Goal: Task Accomplishment & Management: Manage account settings

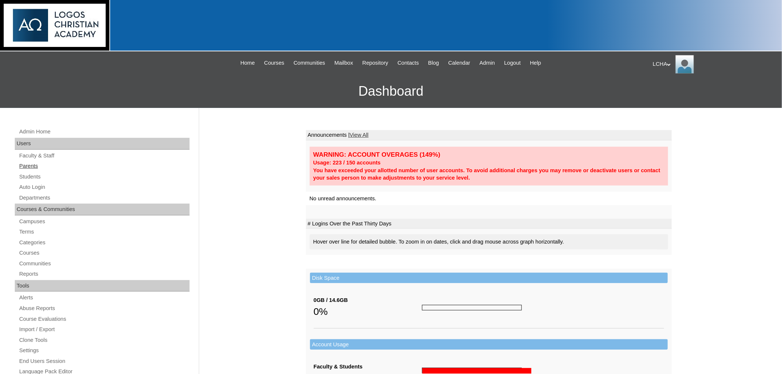
click at [31, 166] on link "Parents" at bounding box center [103, 166] width 171 height 9
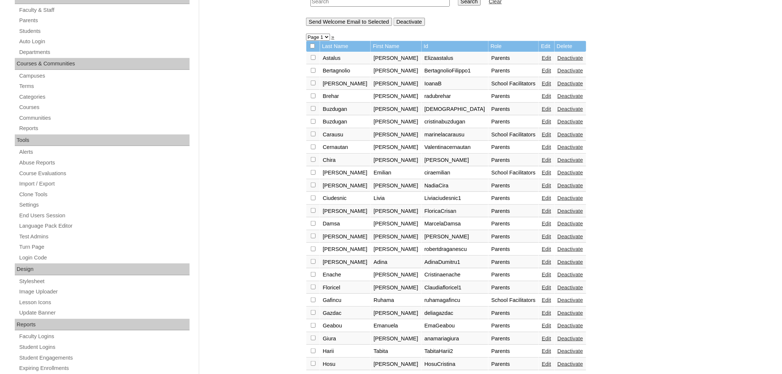
scroll to position [157, 0]
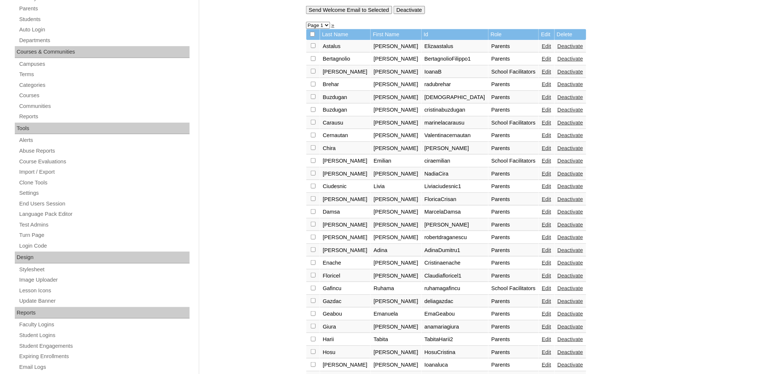
click at [542, 132] on link "Edit" at bounding box center [546, 135] width 9 height 6
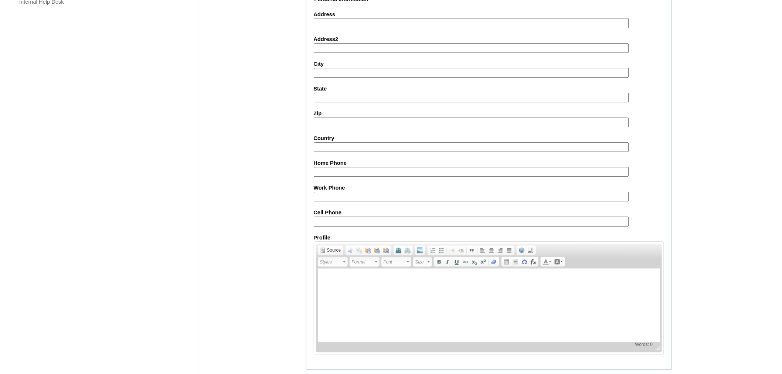
scroll to position [604, 0]
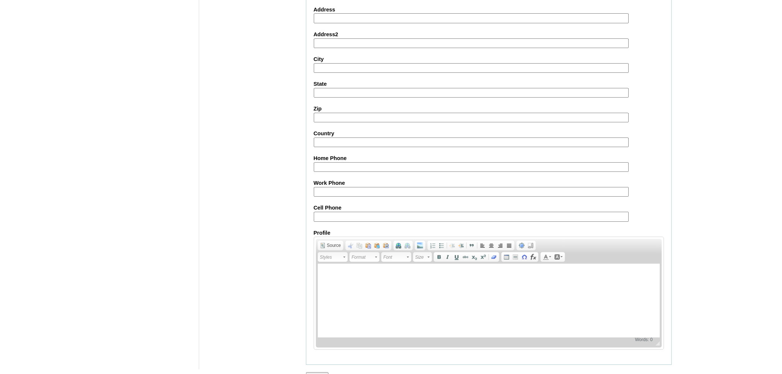
click at [316, 372] on input "Submit" at bounding box center [317, 376] width 23 height 8
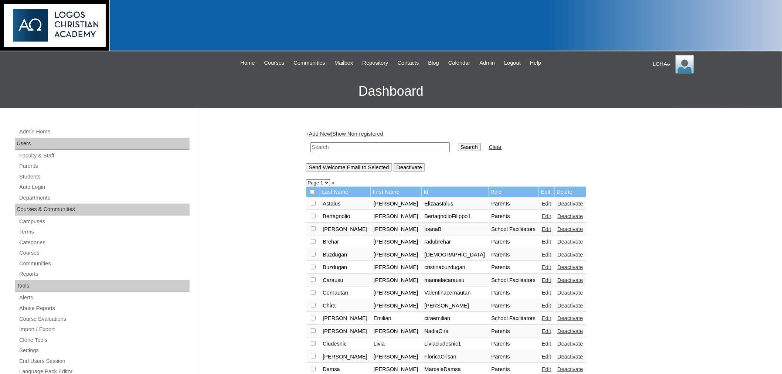
click at [663, 63] on div "LCHA My Profile My Settings Logout" at bounding box center [714, 64] width 122 height 18
drag, startPoint x: 669, startPoint y: 93, endPoint x: 661, endPoint y: 94, distance: 8.2
click at [669, 93] on span "Logout" at bounding box center [666, 93] width 15 height 6
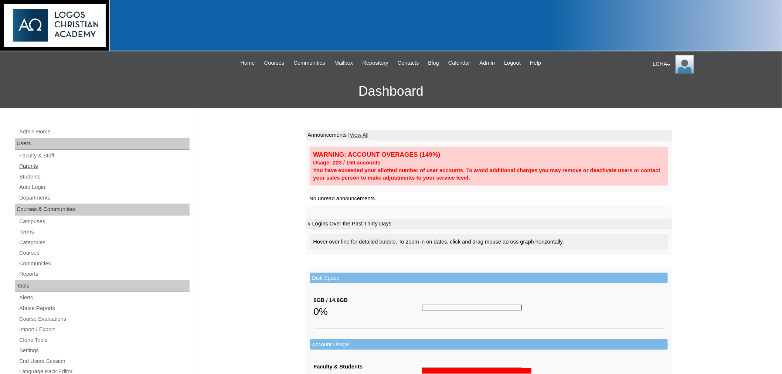
click at [31, 164] on link "Parents" at bounding box center [103, 166] width 171 height 9
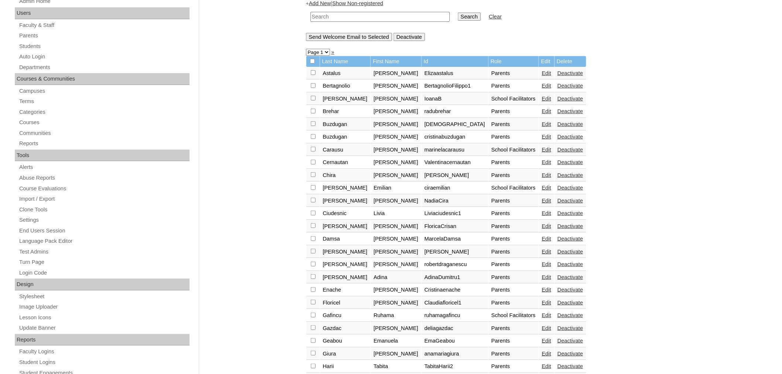
scroll to position [138, 0]
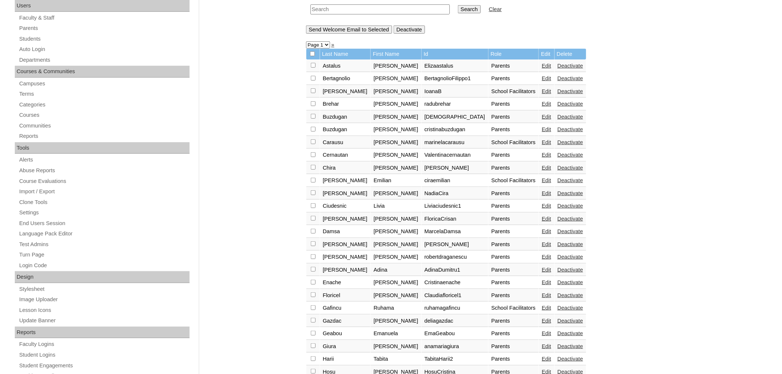
click at [313, 68] on input "checkbox" at bounding box center [313, 65] width 5 height 5
checkbox input "true"
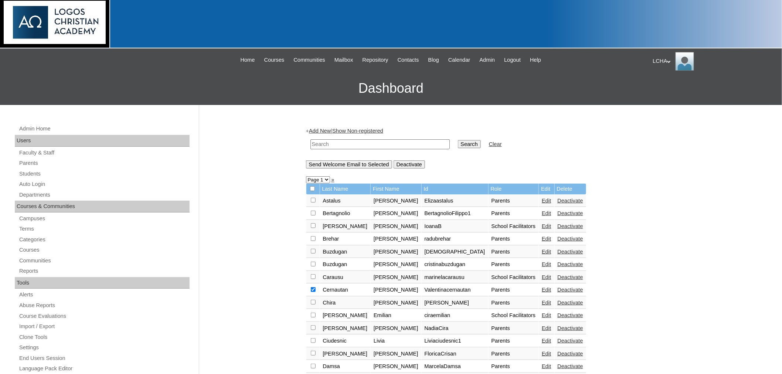
scroll to position [0, 0]
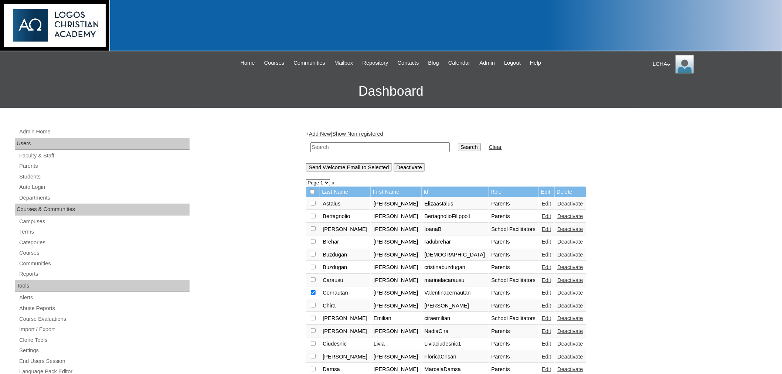
click at [350, 165] on input "Send Welcome Email to Selected" at bounding box center [349, 167] width 86 height 8
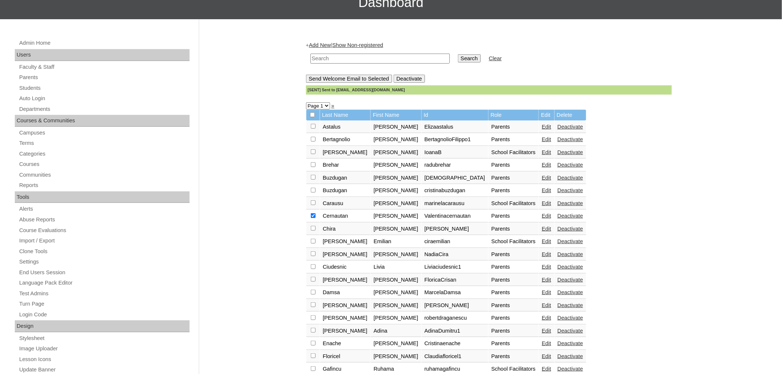
scroll to position [47, 0]
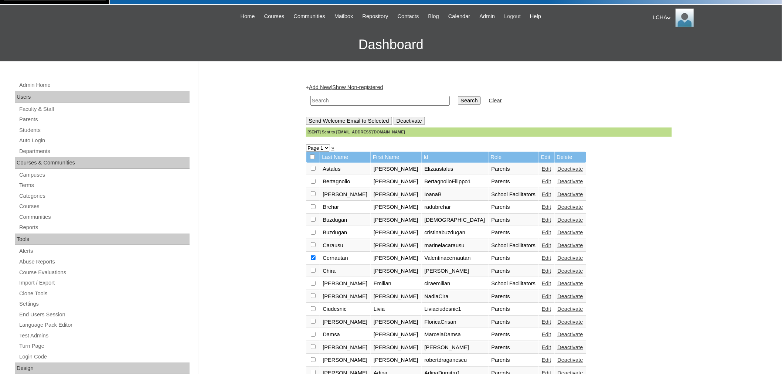
click at [521, 14] on span "Logout" at bounding box center [512, 16] width 17 height 9
